Goal: Check status

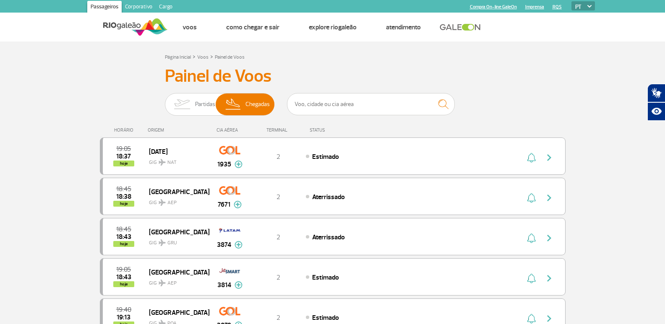
click at [185, 99] on img at bounding box center [182, 105] width 26 height 22
click at [165, 100] on input "Partidas Chegadas" at bounding box center [165, 100] width 0 height 0
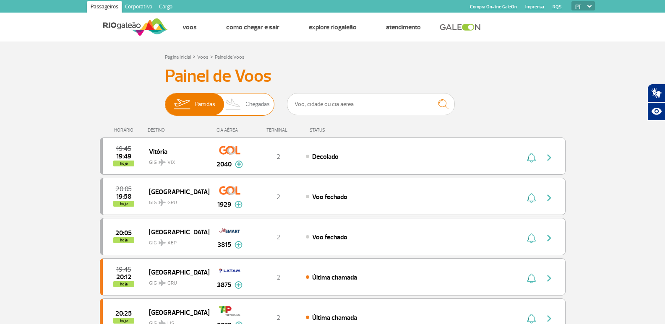
click at [257, 104] on span "Chegadas" at bounding box center [258, 105] width 24 height 22
click at [165, 100] on input "Partidas Chegadas" at bounding box center [165, 100] width 0 height 0
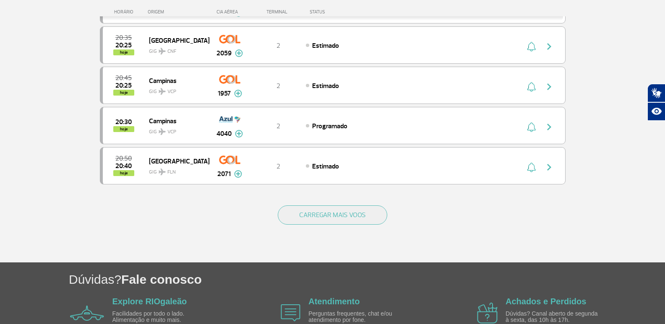
scroll to position [764, 0]
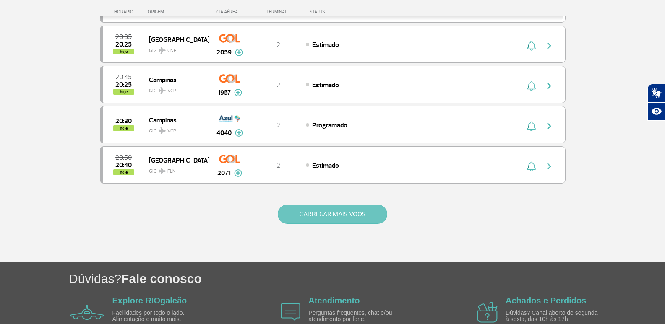
click at [345, 218] on button "CARREGAR MAIS VOOS" at bounding box center [333, 214] width 110 height 19
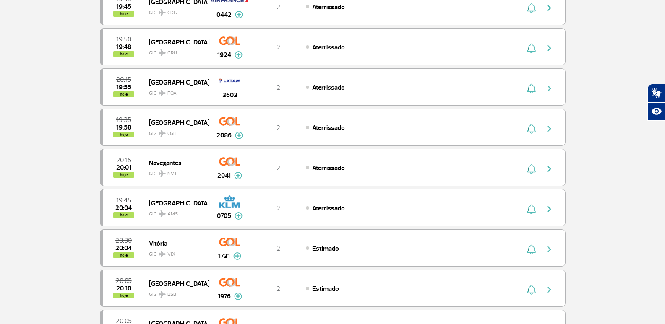
scroll to position [0, 0]
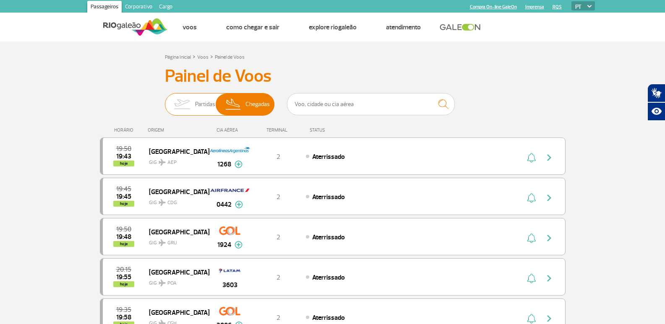
click at [195, 110] on span "Partidas" at bounding box center [205, 105] width 20 height 22
click at [165, 100] on input "Partidas Chegadas" at bounding box center [165, 100] width 0 height 0
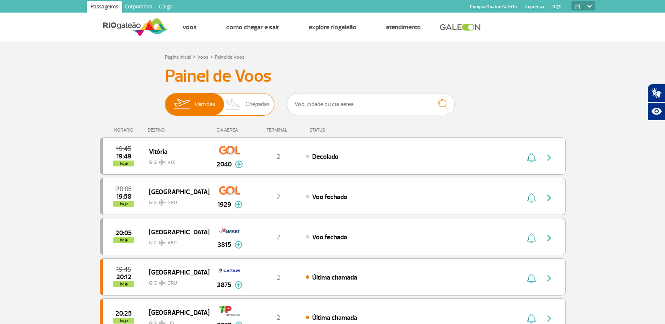
click at [260, 105] on span "Chegadas" at bounding box center [258, 105] width 24 height 22
click at [165, 100] on input "Partidas Chegadas" at bounding box center [165, 100] width 0 height 0
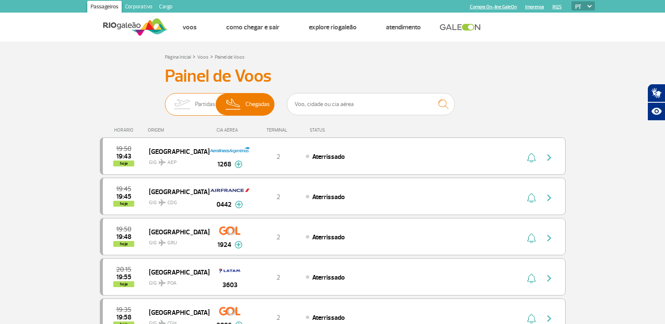
click at [184, 106] on img at bounding box center [182, 105] width 26 height 22
click at [165, 100] on input "Partidas Chegadas" at bounding box center [165, 100] width 0 height 0
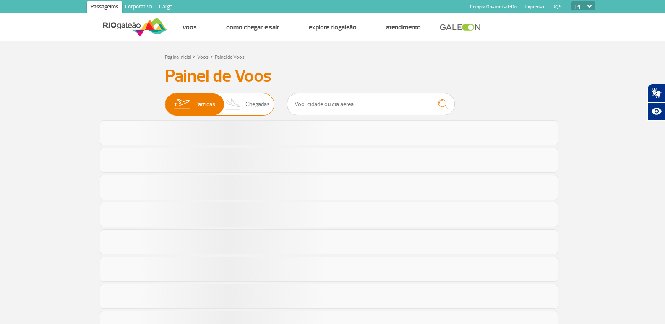
click at [260, 99] on span "Chegadas" at bounding box center [258, 105] width 24 height 22
click at [165, 100] on input "Partidas Chegadas" at bounding box center [165, 100] width 0 height 0
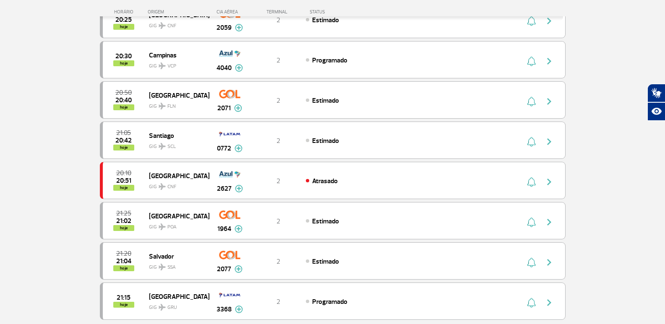
scroll to position [813, 0]
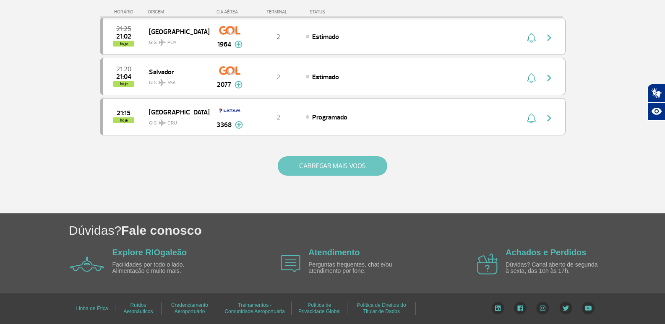
click at [309, 165] on button "CARREGAR MAIS VOOS" at bounding box center [333, 166] width 110 height 19
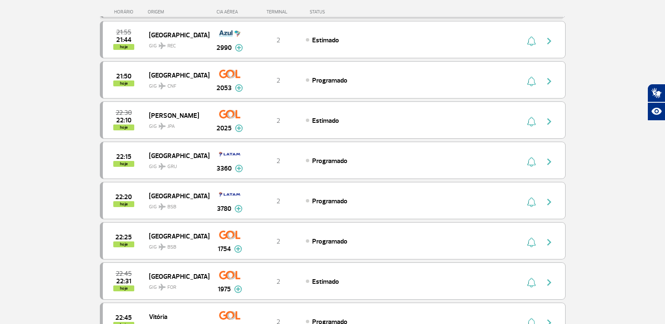
scroll to position [1618, 0]
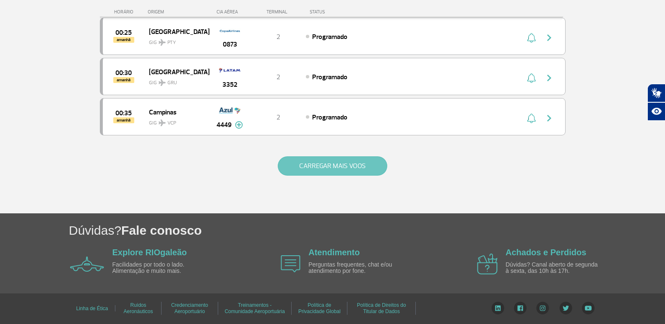
click at [295, 165] on button "CARREGAR MAIS VOOS" at bounding box center [333, 166] width 110 height 19
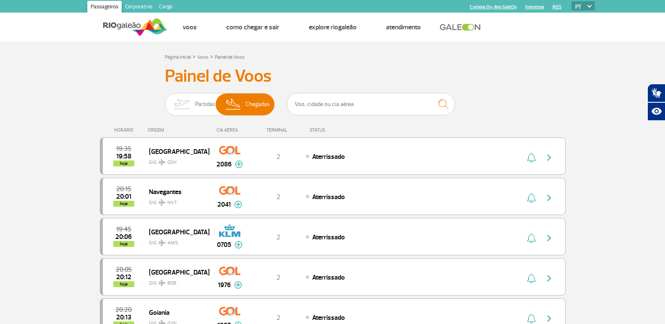
scroll to position [11, 0]
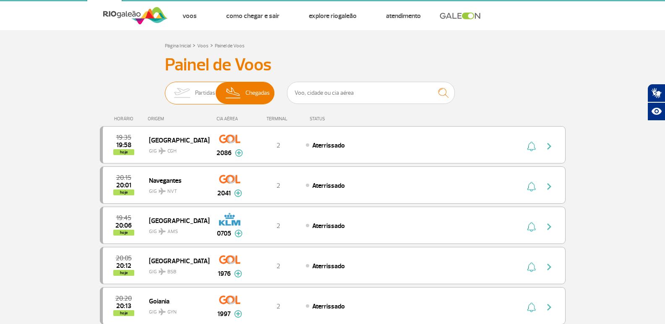
click at [199, 91] on span "Partidas" at bounding box center [205, 93] width 20 height 22
click at [165, 89] on input "Partidas Chegadas" at bounding box center [165, 89] width 0 height 0
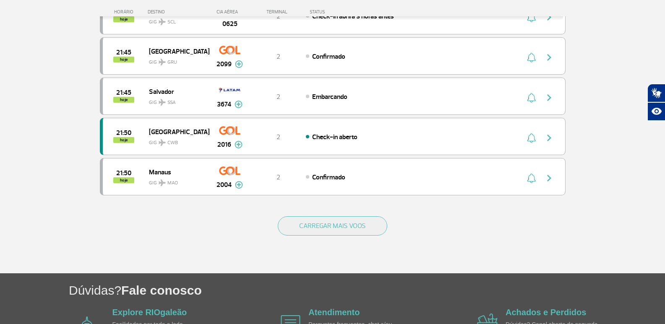
scroll to position [775, 0]
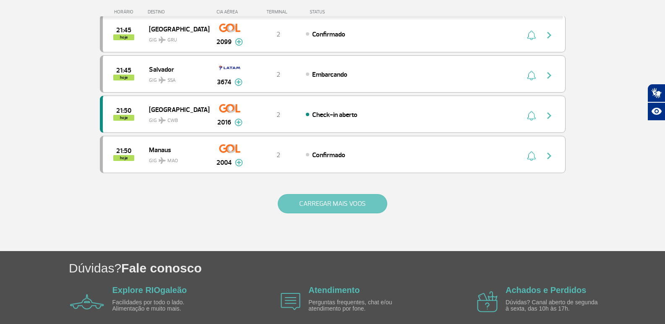
click at [366, 211] on button "CARREGAR MAIS VOOS" at bounding box center [333, 203] width 110 height 19
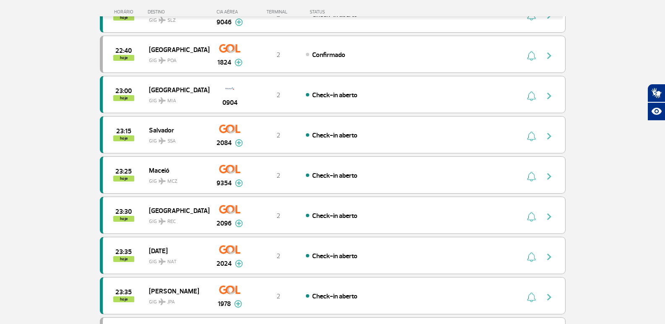
scroll to position [1618, 0]
